Goal: Complete application form

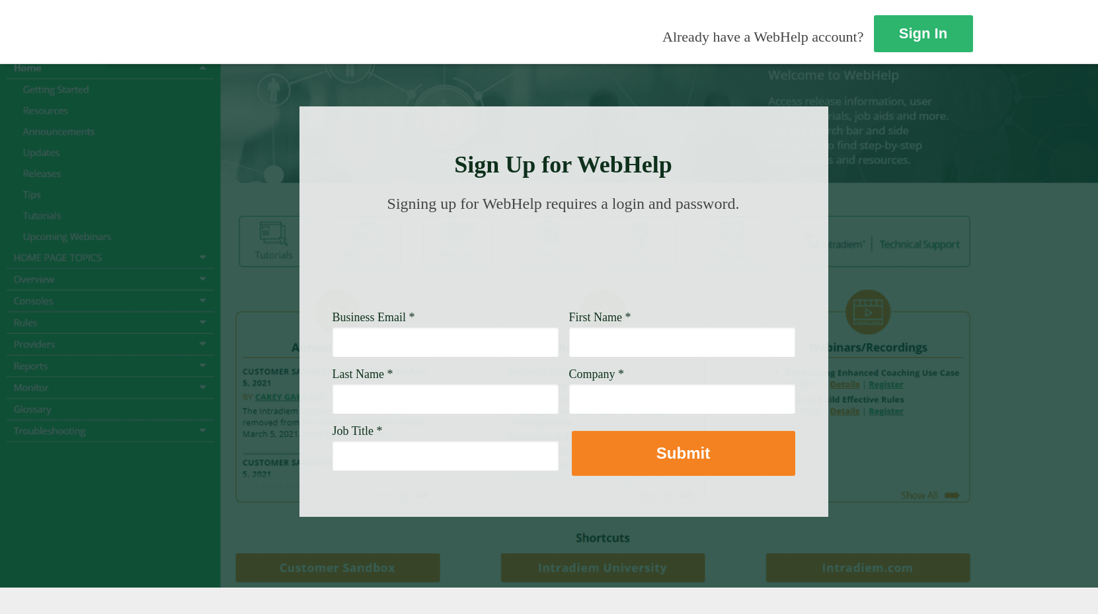
click at [1043, 217] on div at bounding box center [549, 325] width 1098 height 524
click at [371, 342] on input "Business Email *" at bounding box center [445, 341] width 226 height 30
type input "meagan.howery@wellsfargo.com"
type input "Meagan"
type input "howery"
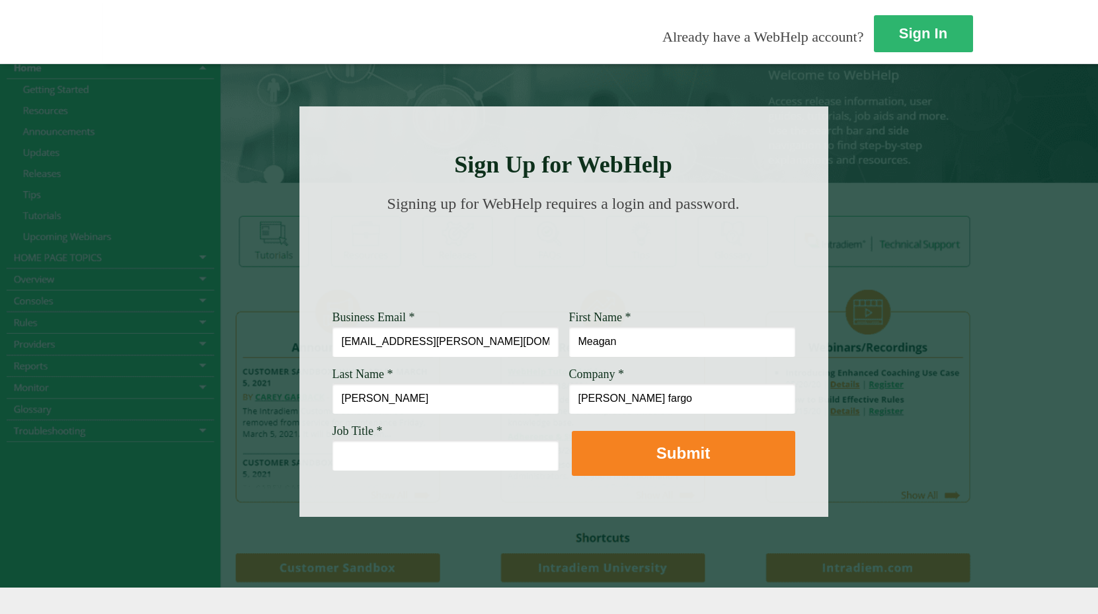
type input "wells fargo"
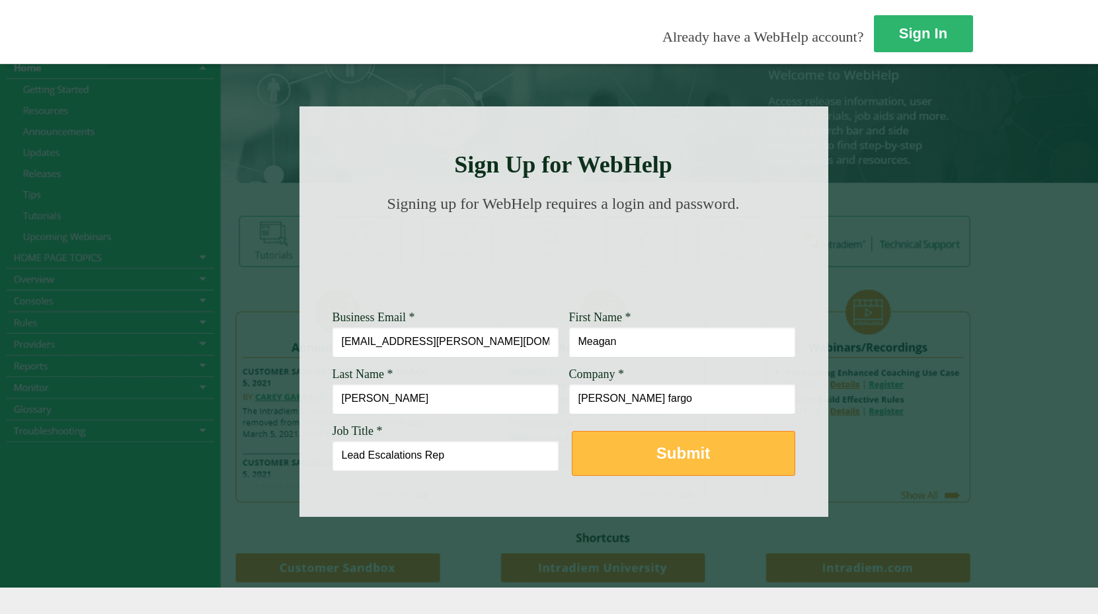
type input "Lead Escalations Rep"
click at [576, 465] on button "Submit" at bounding box center [683, 453] width 223 height 45
